Goal: Task Accomplishment & Management: Use online tool/utility

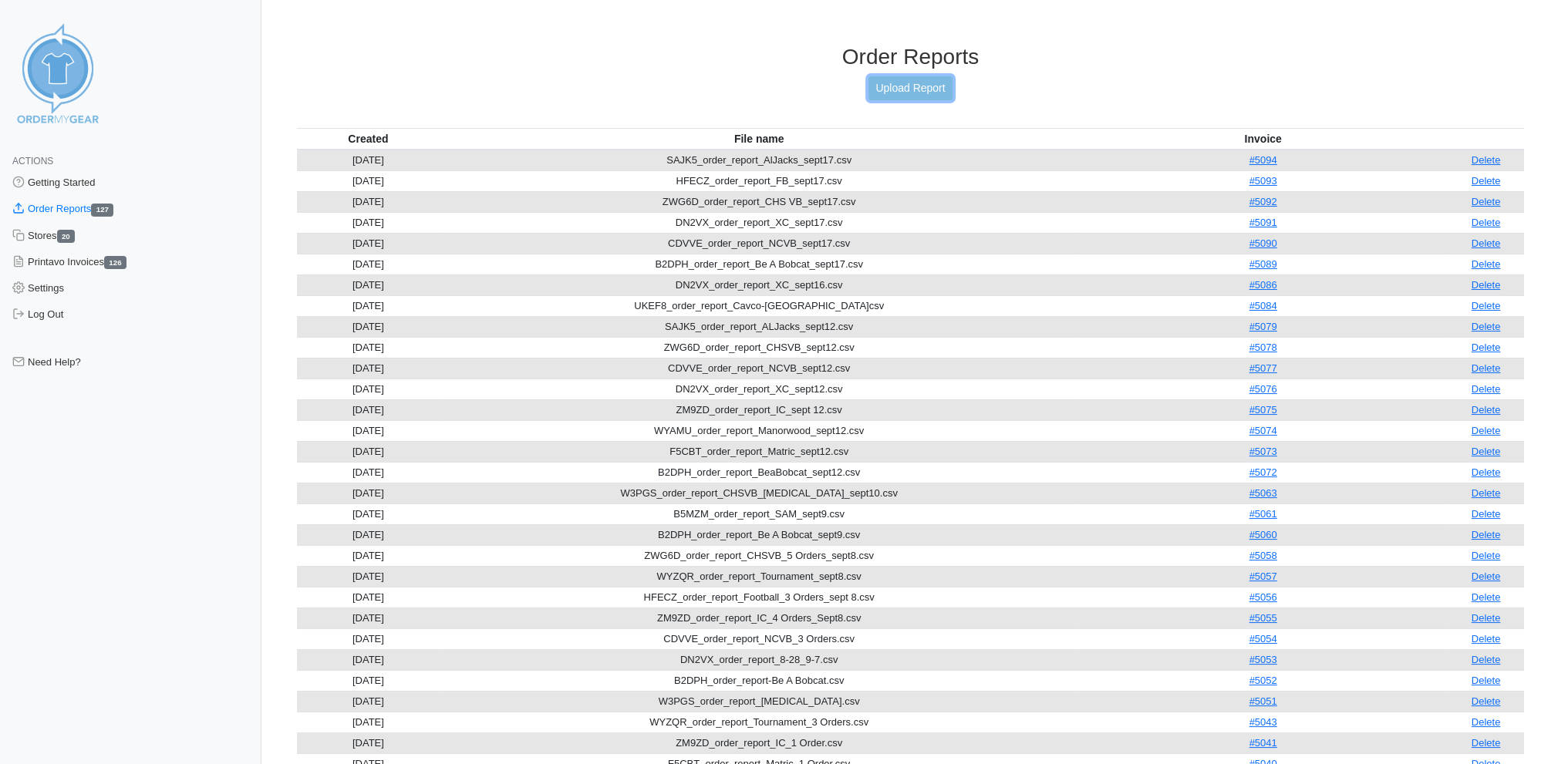
click at [920, 84] on link "Upload Report" at bounding box center [910, 88] width 84 height 24
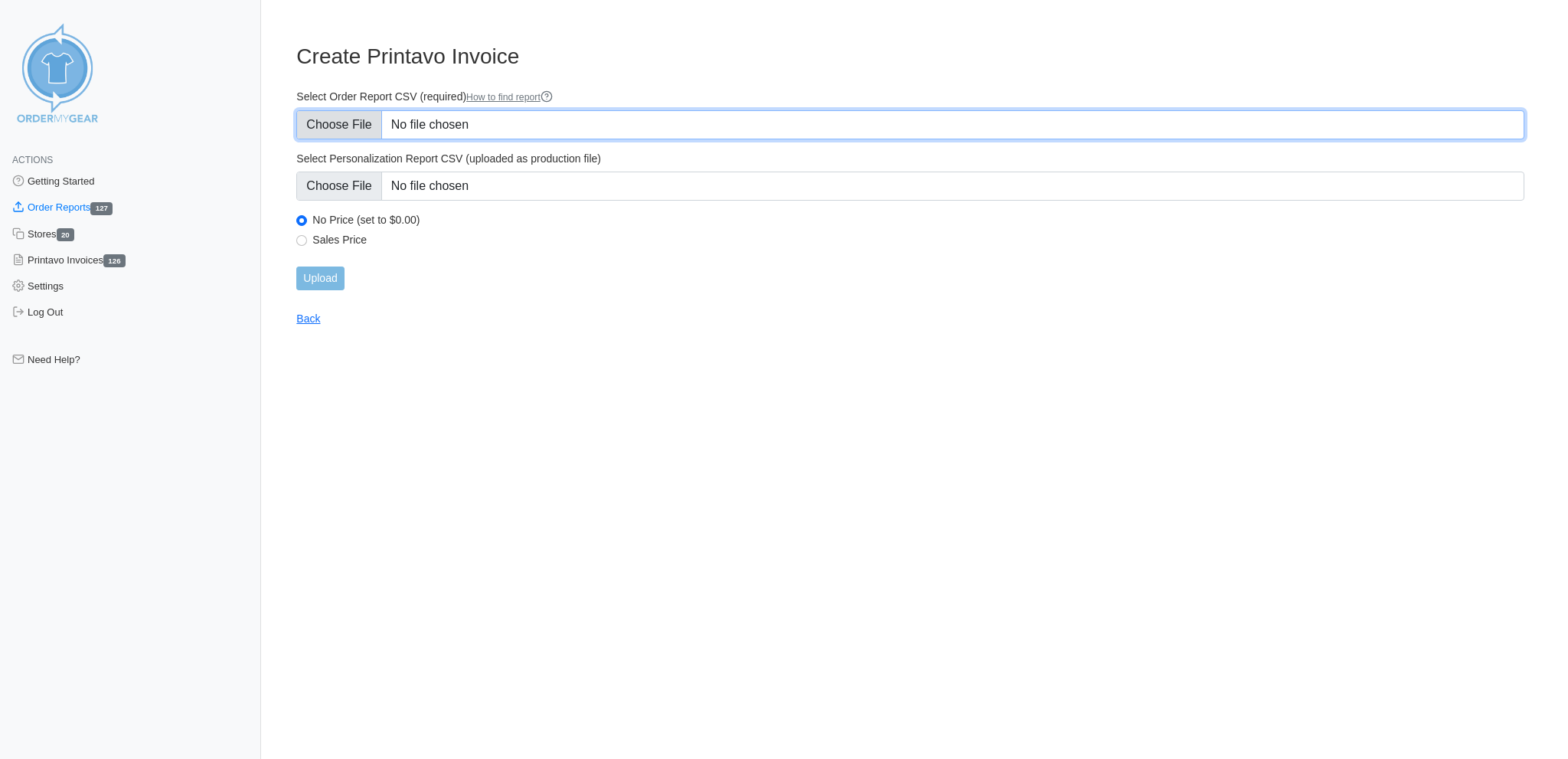
click at [355, 120] on input "Select Order Report CSV (required) How to find report" at bounding box center [910, 125] width 1228 height 29
type input "C:\fakepath\B2DPH_order_report_Be A Bobcat_sept22.csv"
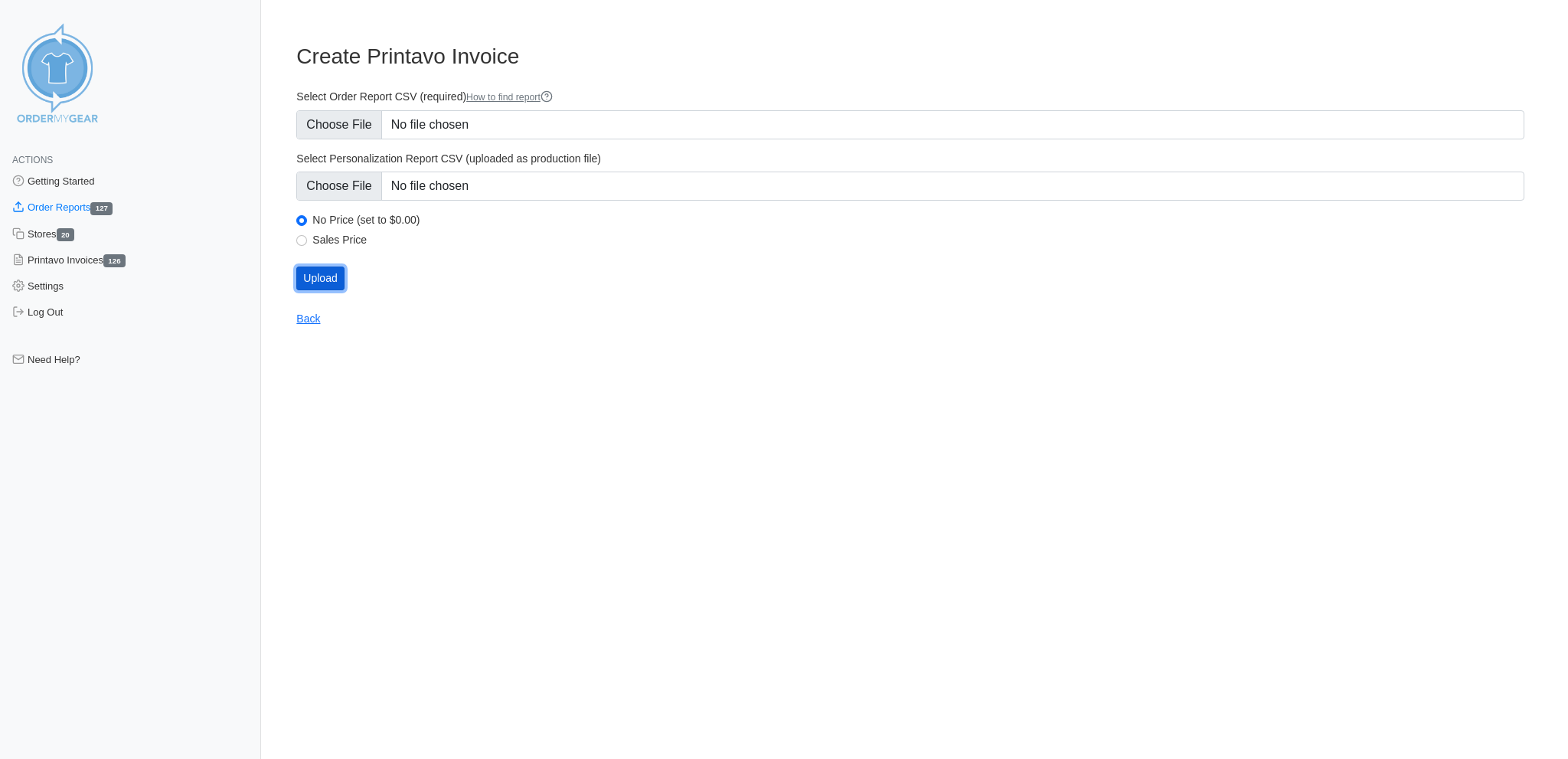
click at [327, 267] on input "Upload" at bounding box center [319, 278] width 47 height 24
